Goal: Information Seeking & Learning: Learn about a topic

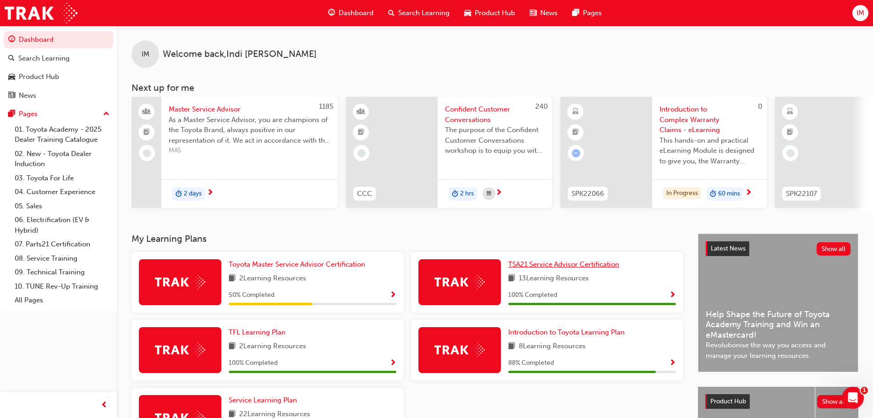
click at [550, 264] on span "TSA21 Service Advisor Certification" at bounding box center [563, 264] width 111 height 8
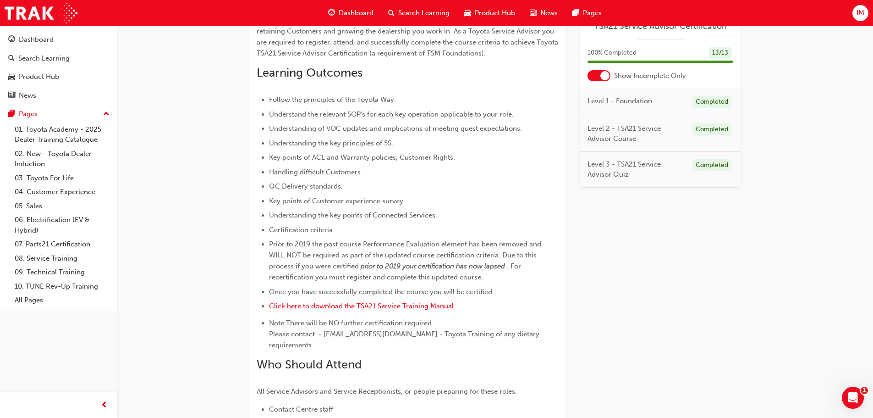
scroll to position [367, 0]
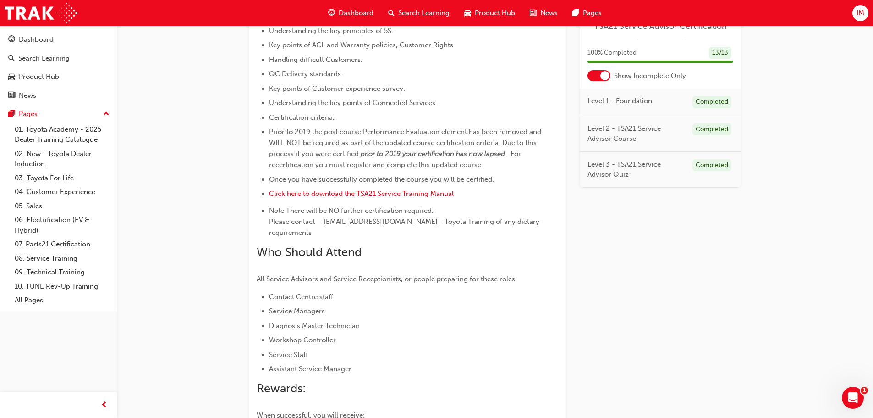
click at [639, 166] on span "Level 3 - TSA21 Service Advisor Quiz" at bounding box center [637, 169] width 98 height 21
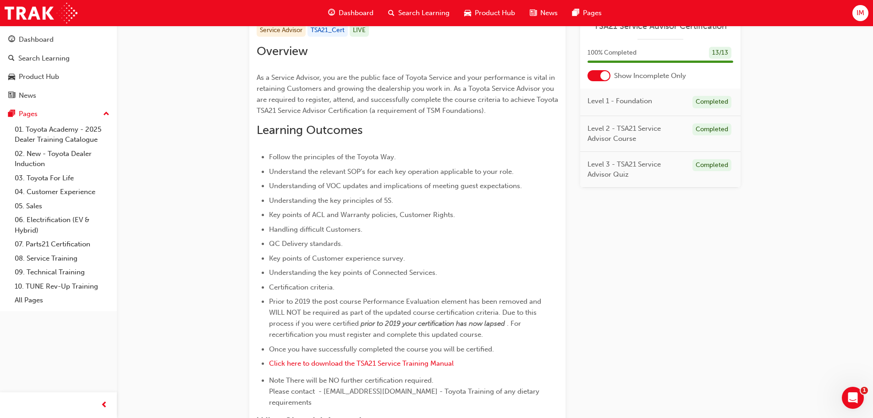
scroll to position [0, 0]
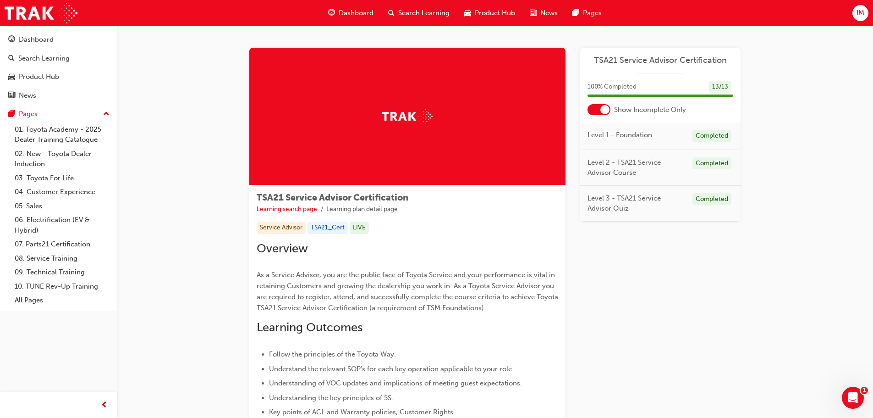
click at [618, 191] on div "Level 3 - TSA21 Service Advisor Quiz Completed" at bounding box center [660, 204] width 160 height 36
click at [608, 105] on div at bounding box center [599, 109] width 23 height 11
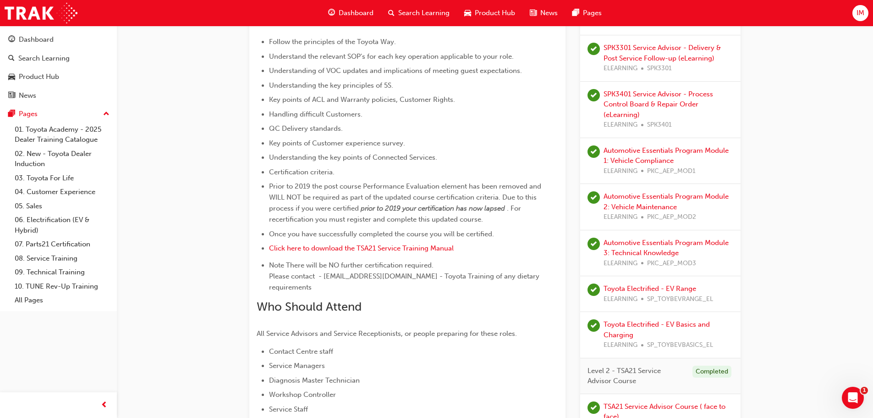
scroll to position [458, 0]
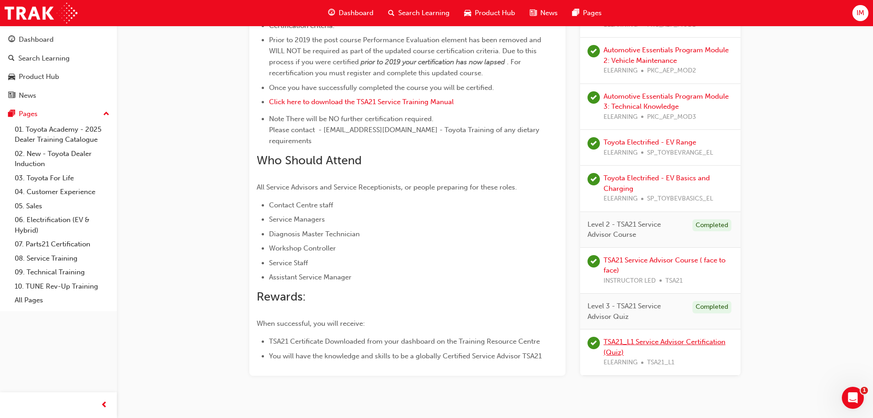
click at [627, 338] on link "TSA21_L1 Service Advisor Certification (Quiz)" at bounding box center [665, 346] width 122 height 19
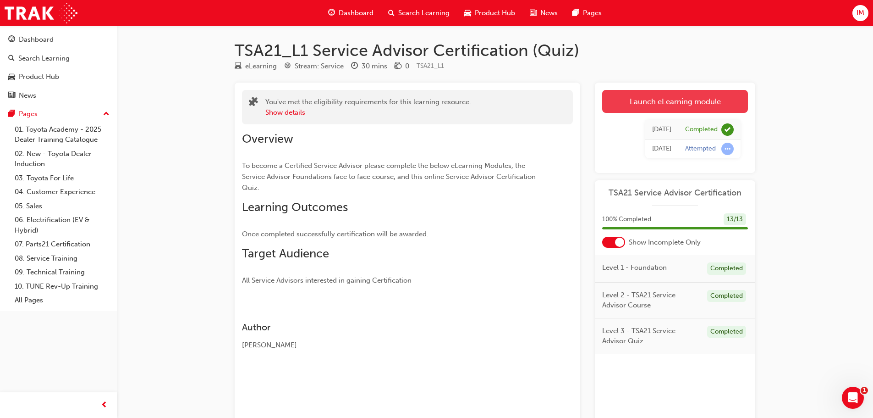
click at [634, 99] on link "Launch eLearning module" at bounding box center [675, 101] width 146 height 23
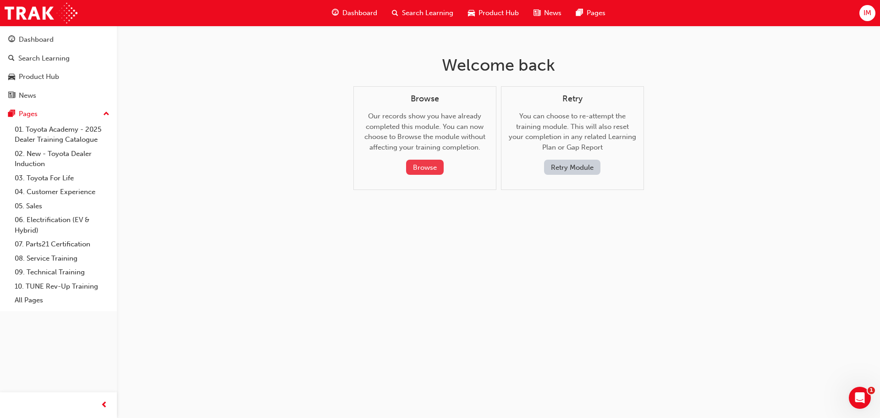
click at [419, 166] on button "Browse" at bounding box center [425, 167] width 38 height 15
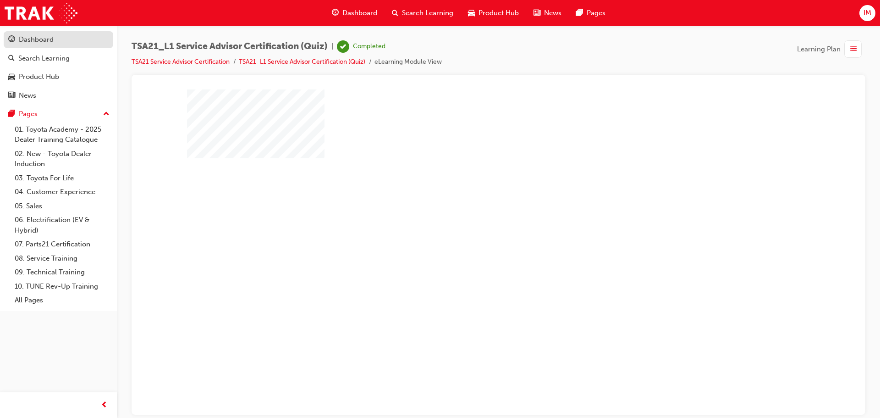
click at [56, 39] on div "Dashboard" at bounding box center [58, 39] width 100 height 11
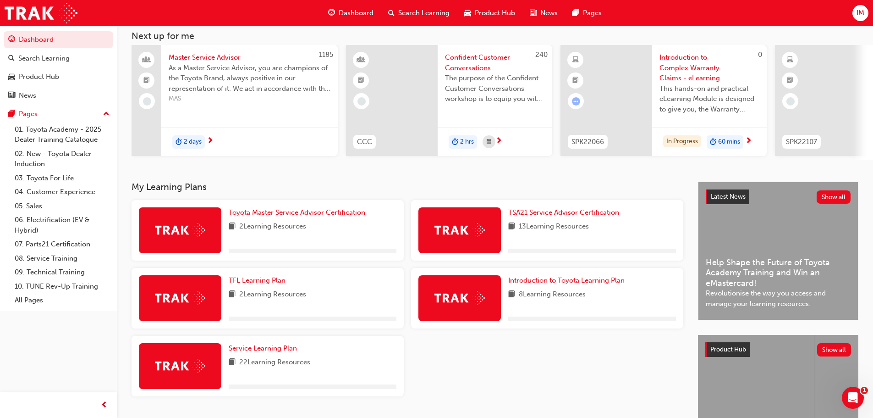
scroll to position [130, 0]
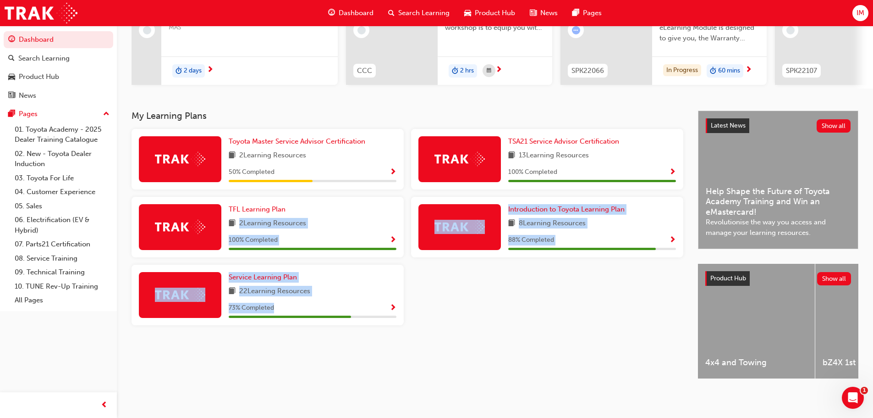
drag, startPoint x: 302, startPoint y: 238, endPoint x: 283, endPoint y: 340, distance: 103.1
click at [282, 333] on div "My Learning Plans Toyota Master Service Advisor Certification 2 Learning Resour…" at bounding box center [415, 252] width 567 height 284
click at [395, 357] on div "My Learning Plans Toyota Master Service Advisor Certification 2 Learning Resour…" at bounding box center [415, 252] width 567 height 284
click at [413, 322] on div "Toyota Master Service Advisor Certification 2 Learning Resources 50 % Completed…" at bounding box center [407, 231] width 559 height 204
click at [476, 271] on div "Toyota Master Service Advisor Certification 2 Learning Resources 50 % Completed…" at bounding box center [407, 231] width 559 height 204
